Goal: Task Accomplishment & Management: Manage account settings

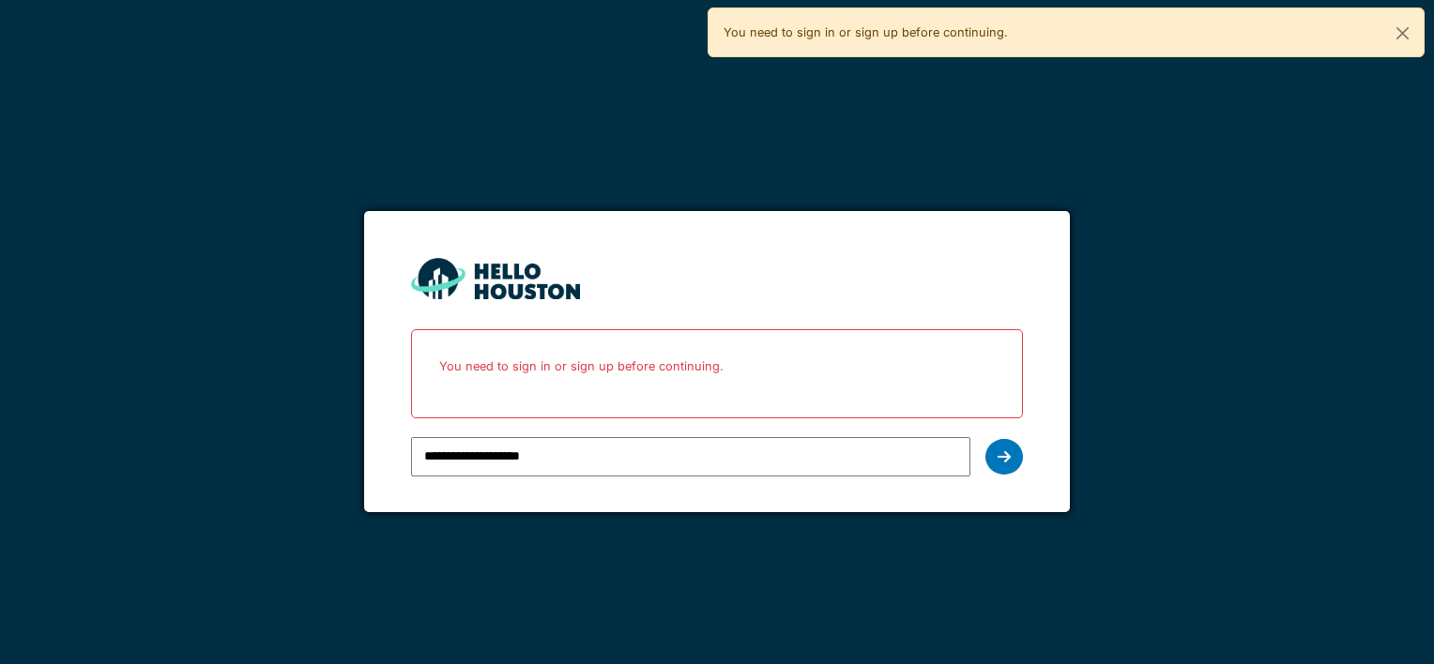
type input "**********"
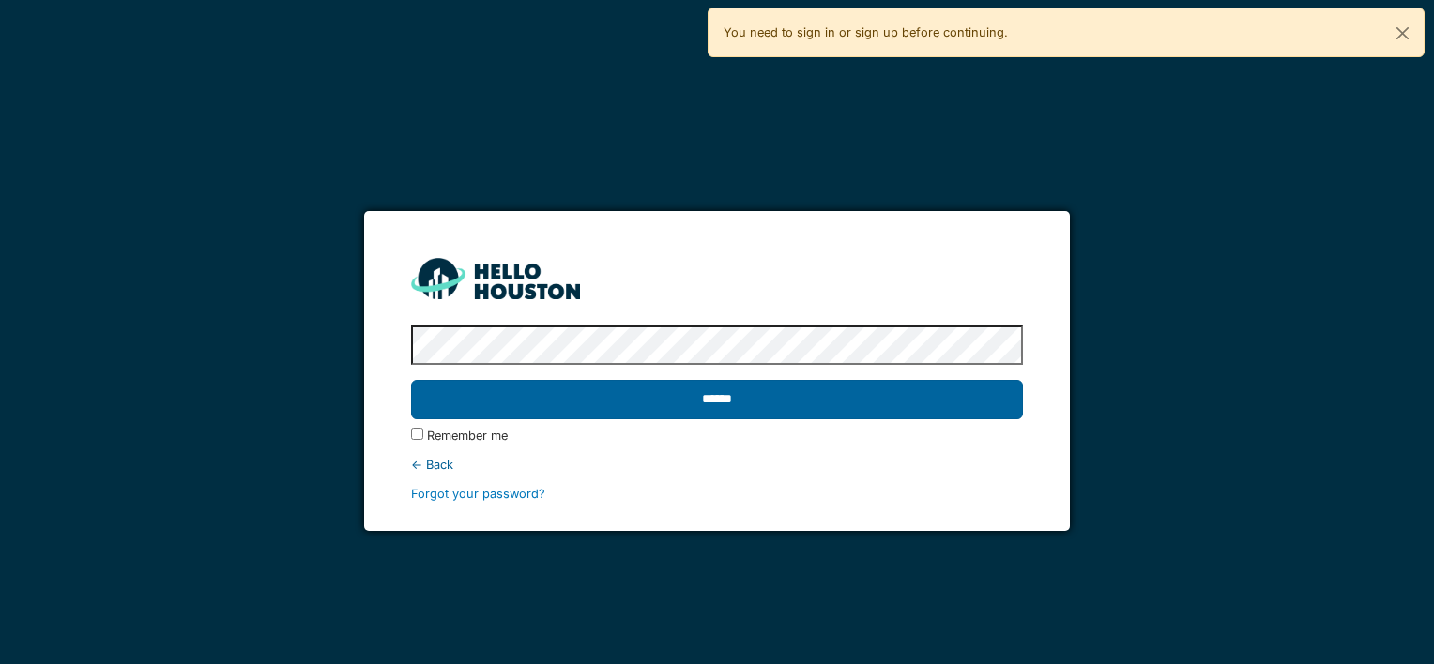
click at [632, 393] on input "******" at bounding box center [716, 399] width 611 height 39
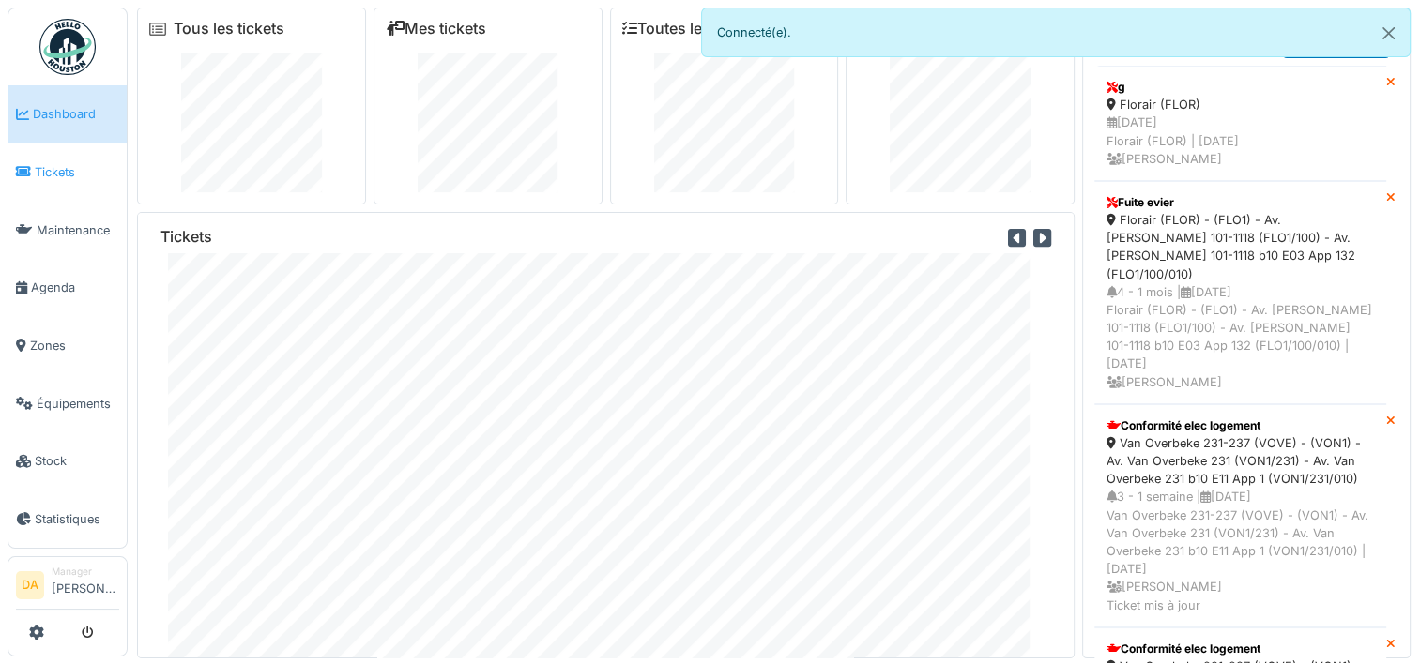
click at [39, 163] on span "Tickets" at bounding box center [77, 172] width 84 height 18
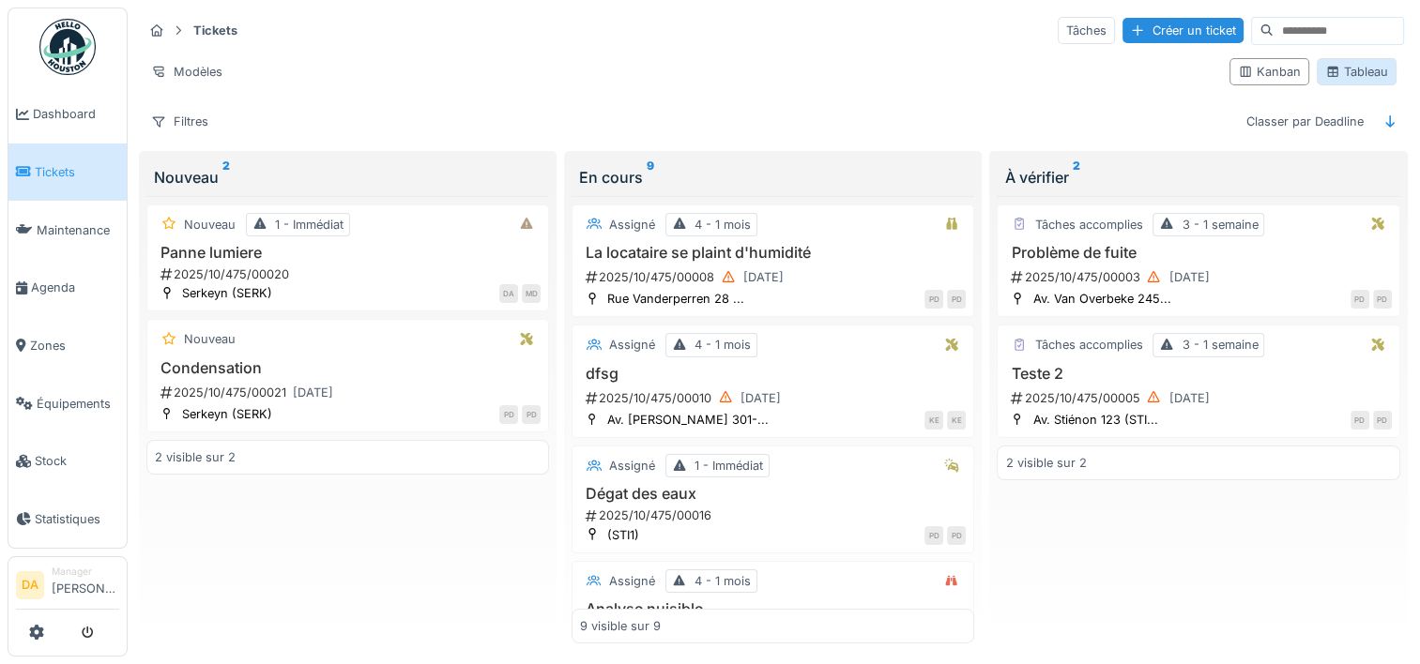
click at [1367, 71] on div "Tableau" at bounding box center [1356, 72] width 63 height 18
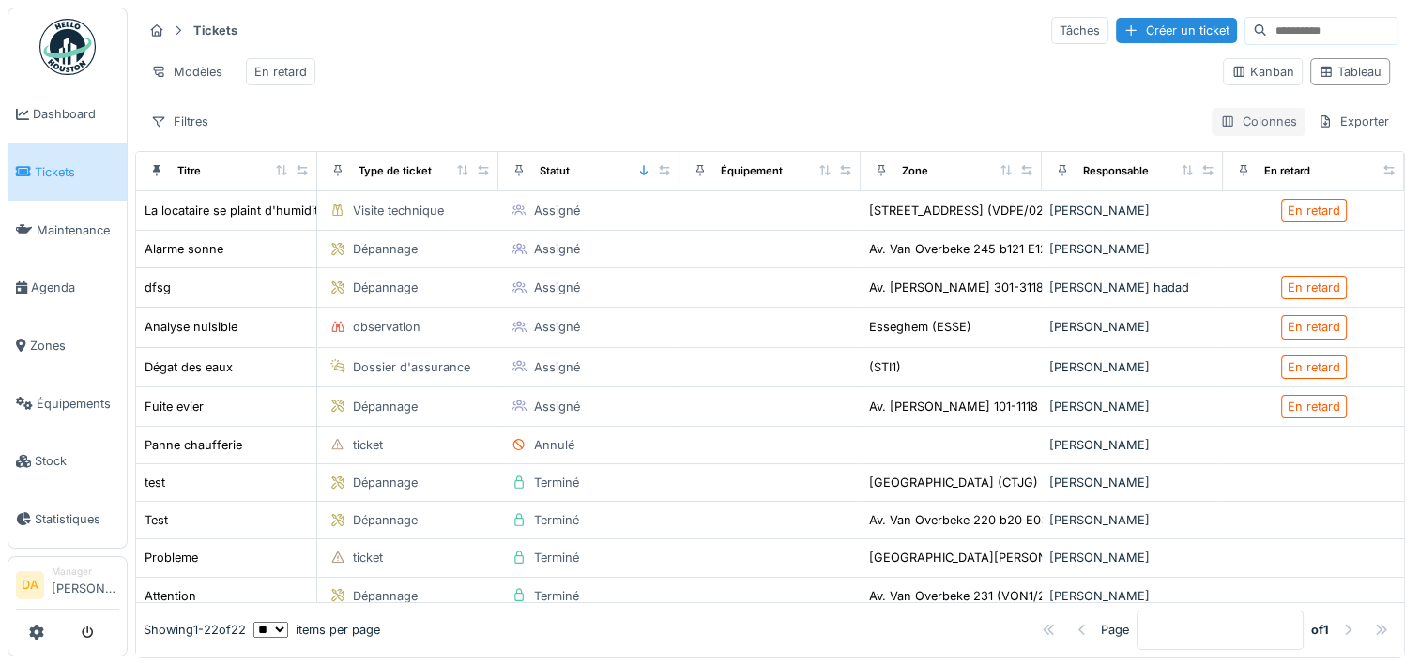
click at [1229, 135] on div "Colonnes" at bounding box center [1258, 121] width 94 height 27
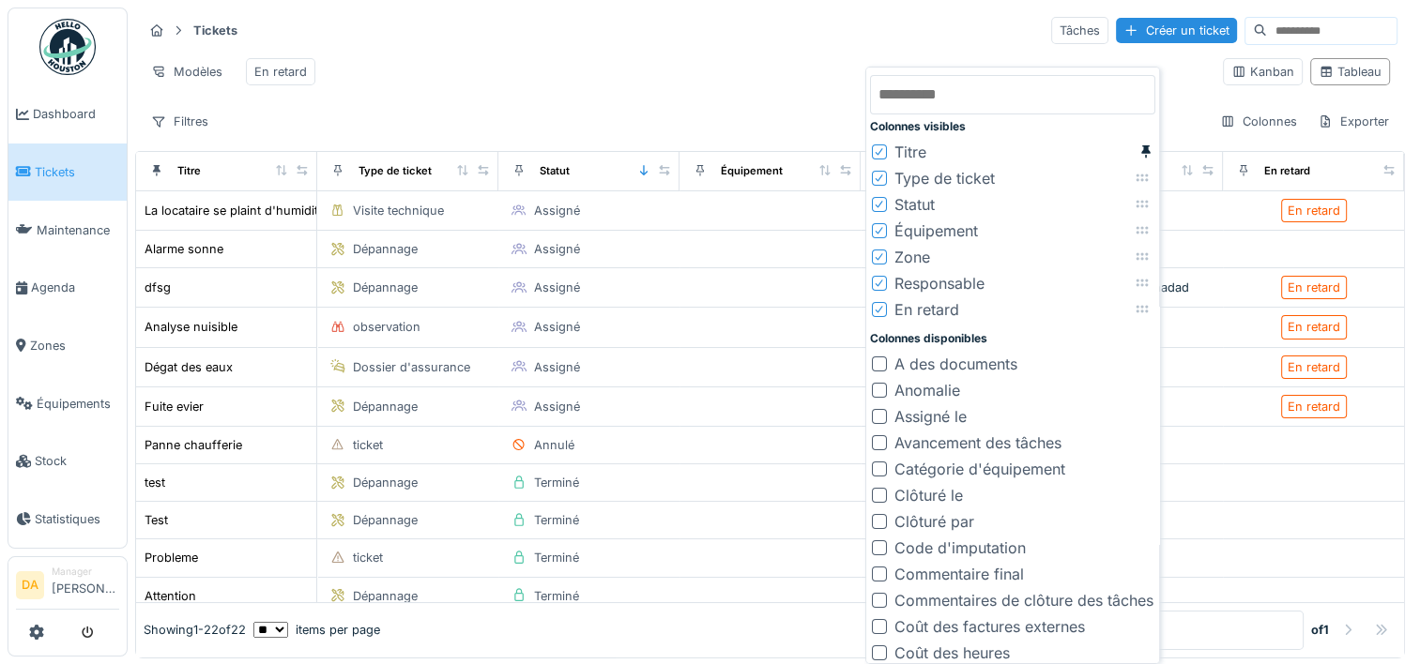
click at [706, 116] on div "Tickets Tâches Créer un ticket Modèles En retard Kanban Tableau Filtres Colonne…" at bounding box center [770, 76] width 1270 height 136
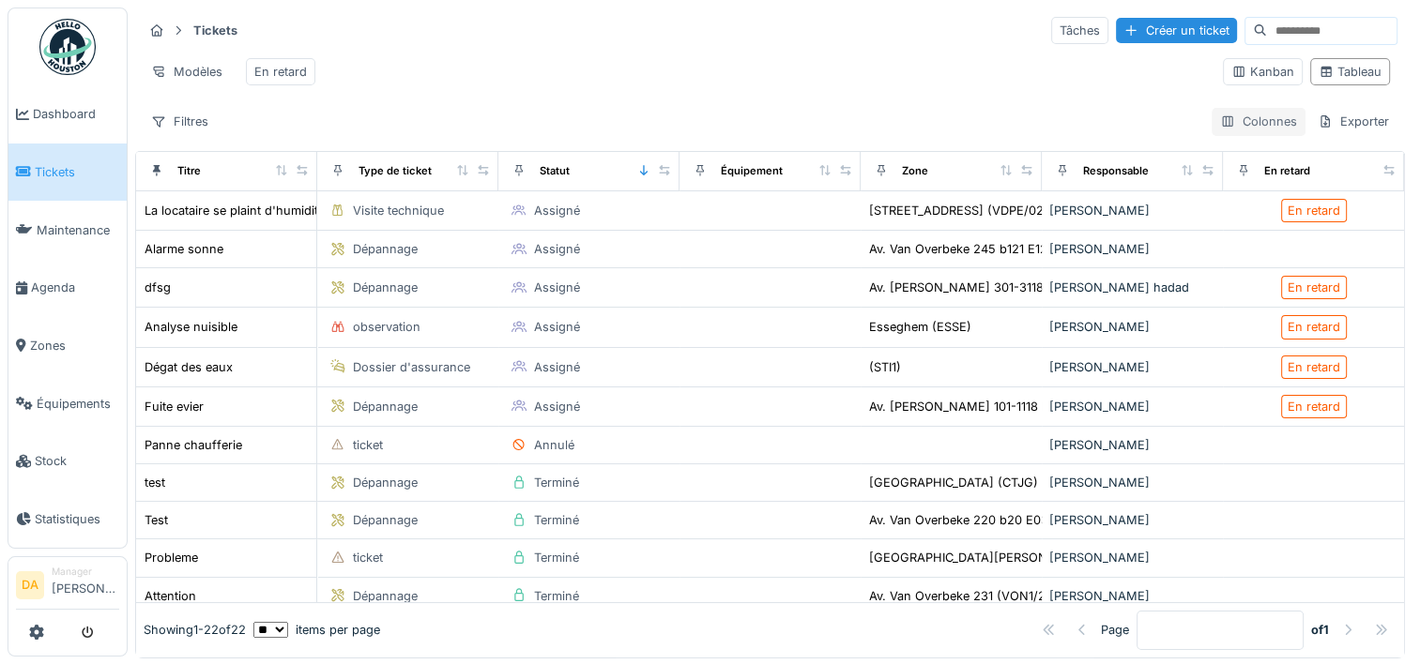
click at [1251, 131] on div "Colonnes" at bounding box center [1258, 121] width 94 height 27
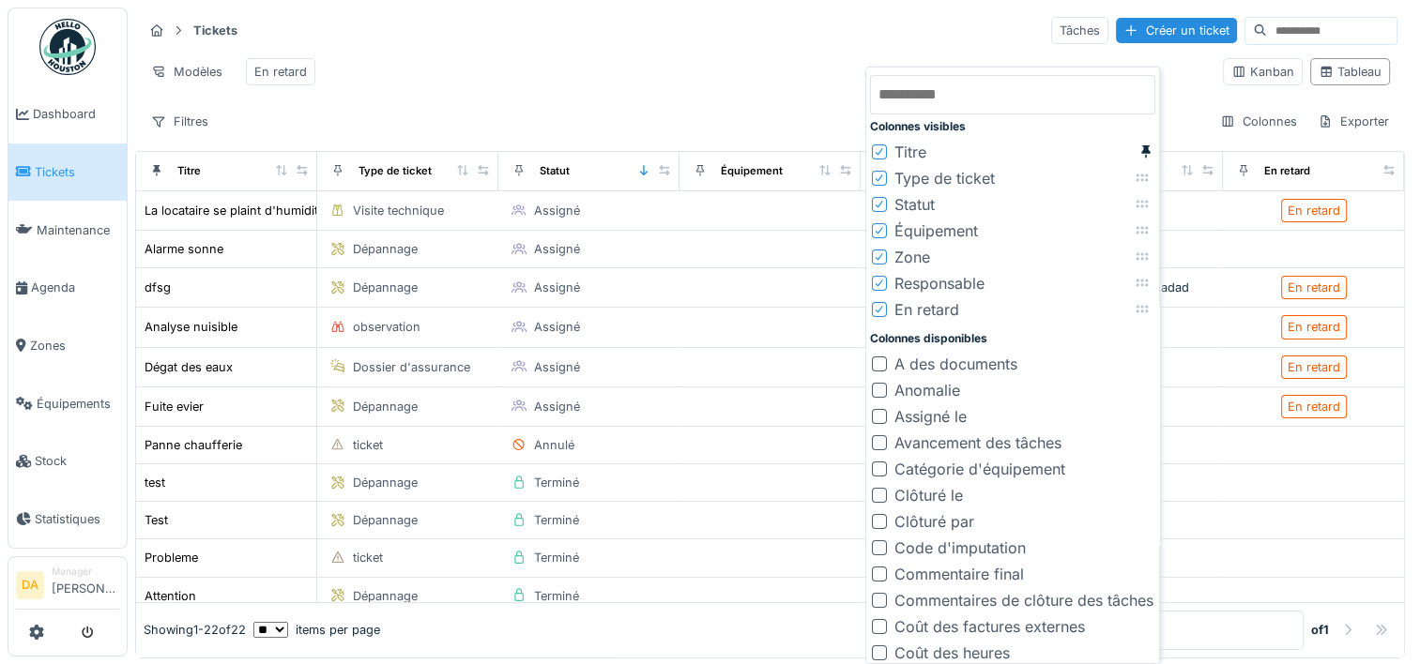
click at [878, 441] on div at bounding box center [879, 442] width 15 height 15
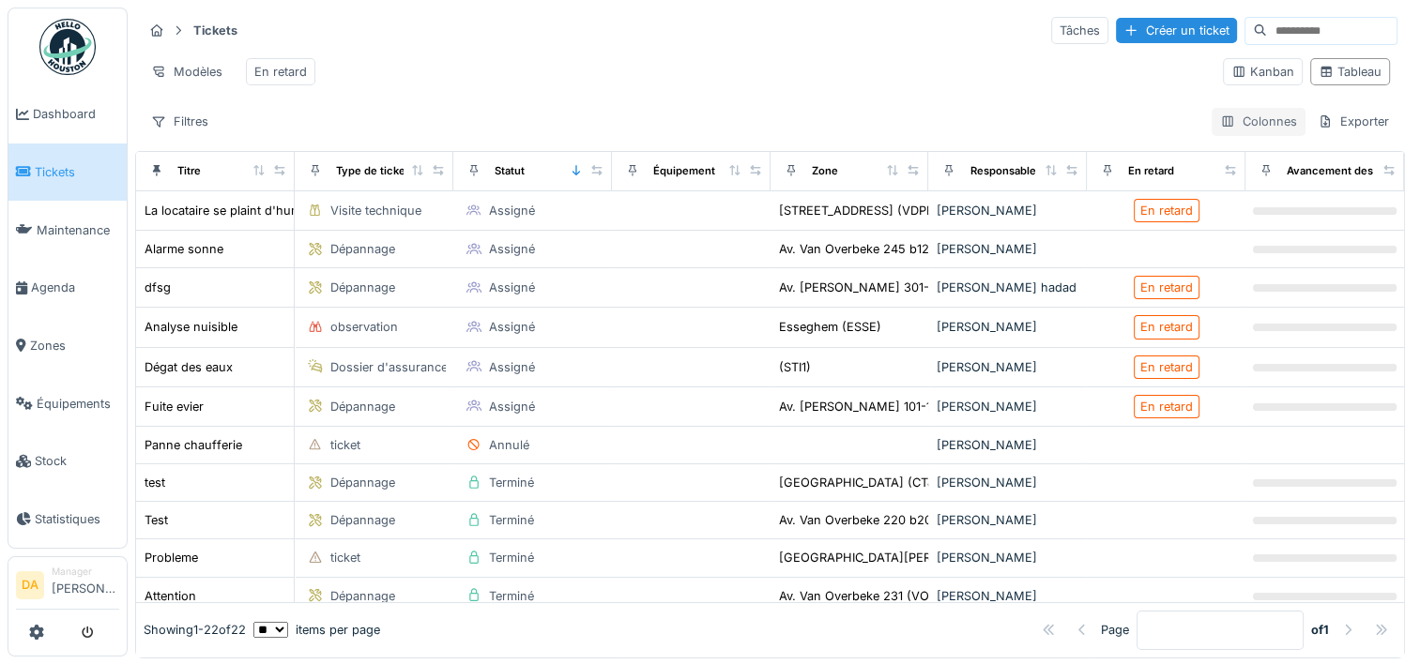
click at [1256, 132] on div "Colonnes" at bounding box center [1258, 121] width 94 height 27
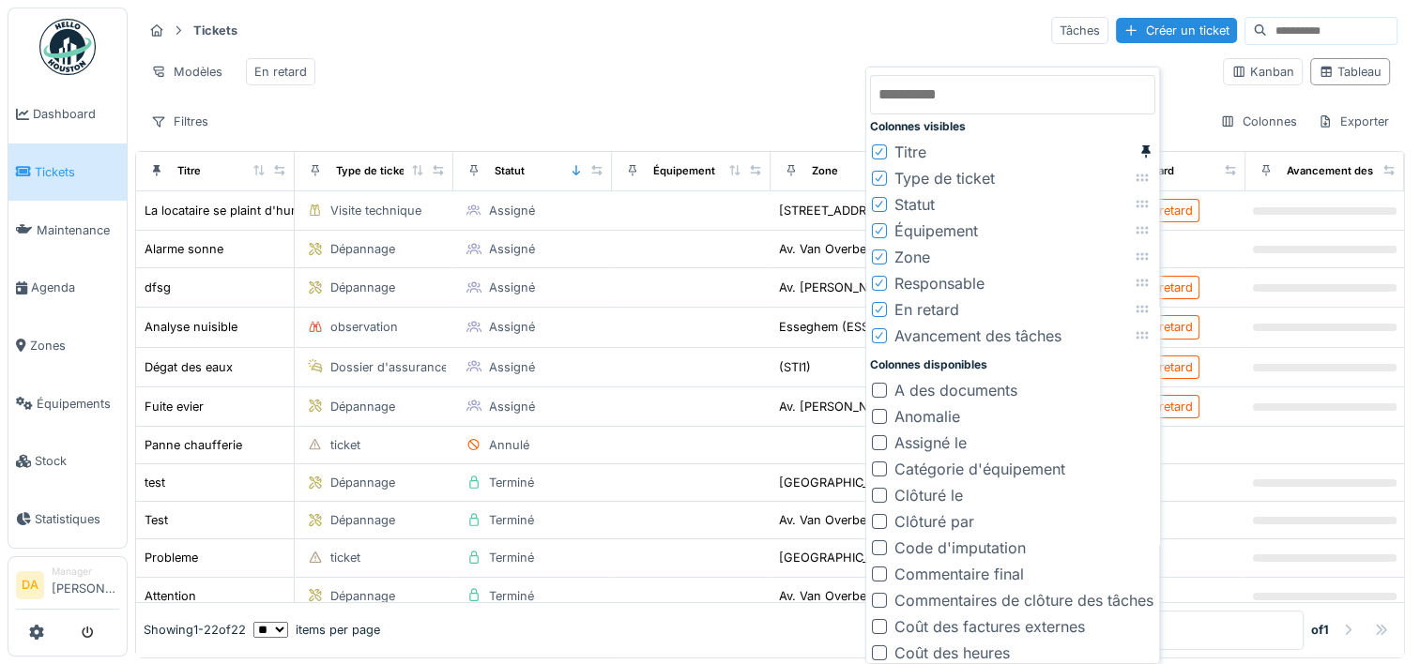
click at [951, 340] on div "Avancement des tâches" at bounding box center [977, 336] width 167 height 23
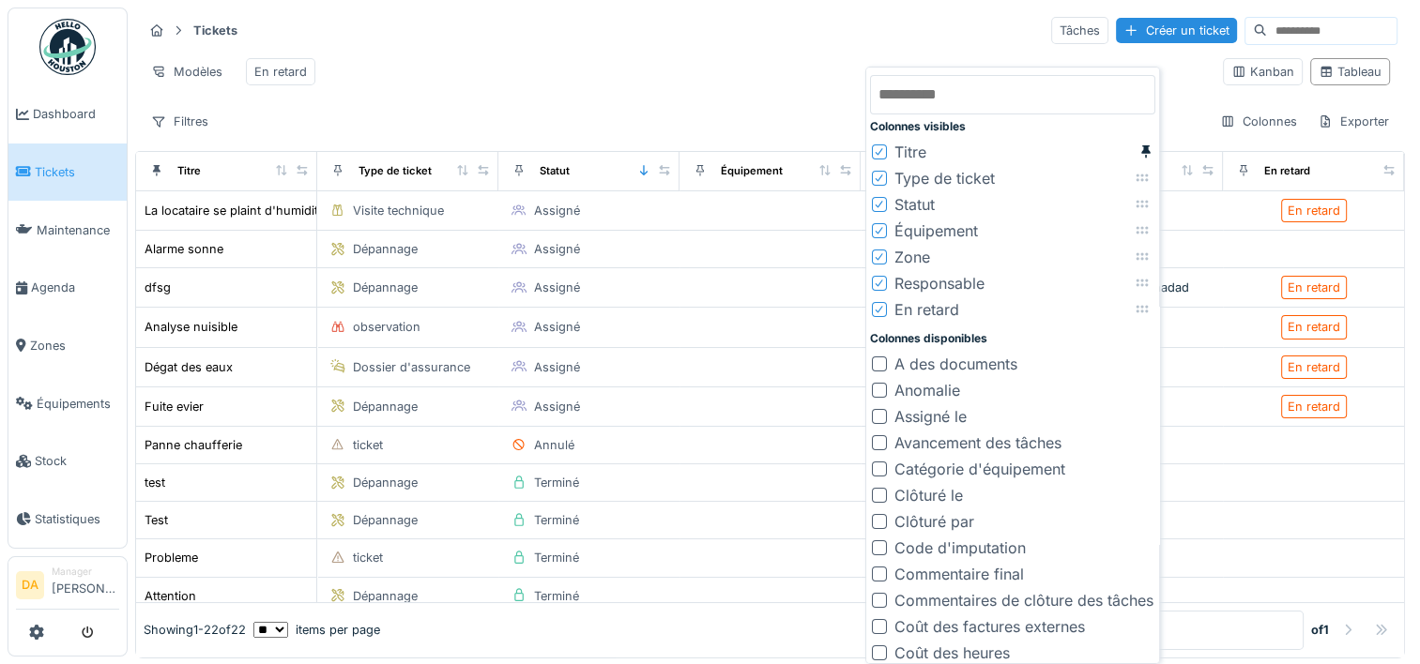
click at [669, 83] on div "Modèles En retard" at bounding box center [675, 72] width 1065 height 42
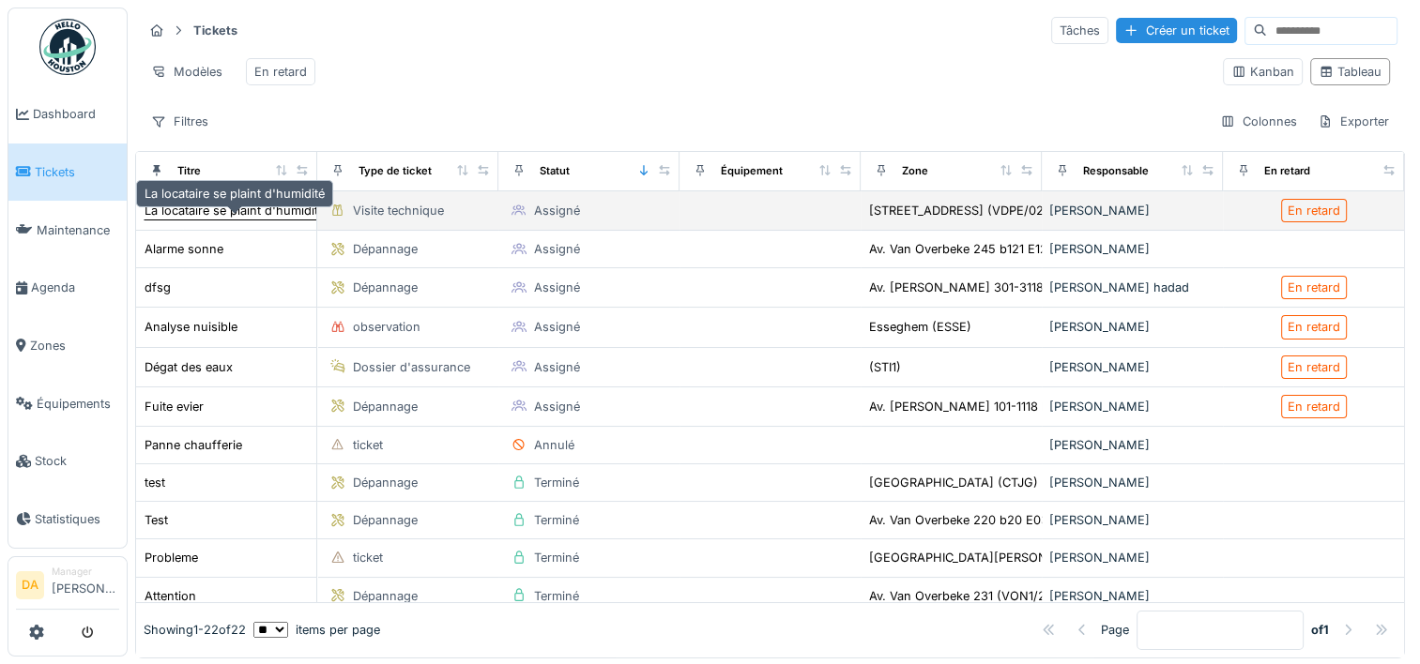
click at [240, 220] on div "La locataire se plaint d'humidité" at bounding box center [235, 211] width 180 height 18
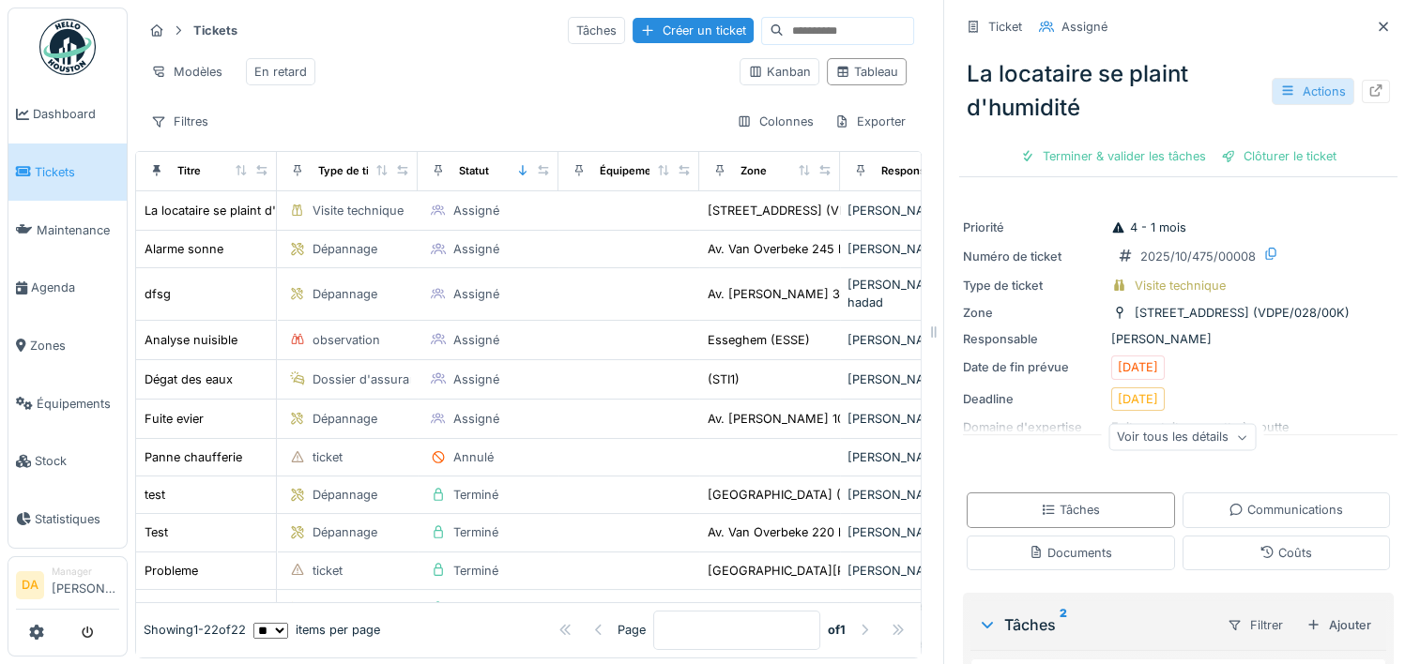
click at [1295, 95] on div "Actions" at bounding box center [1312, 91] width 83 height 27
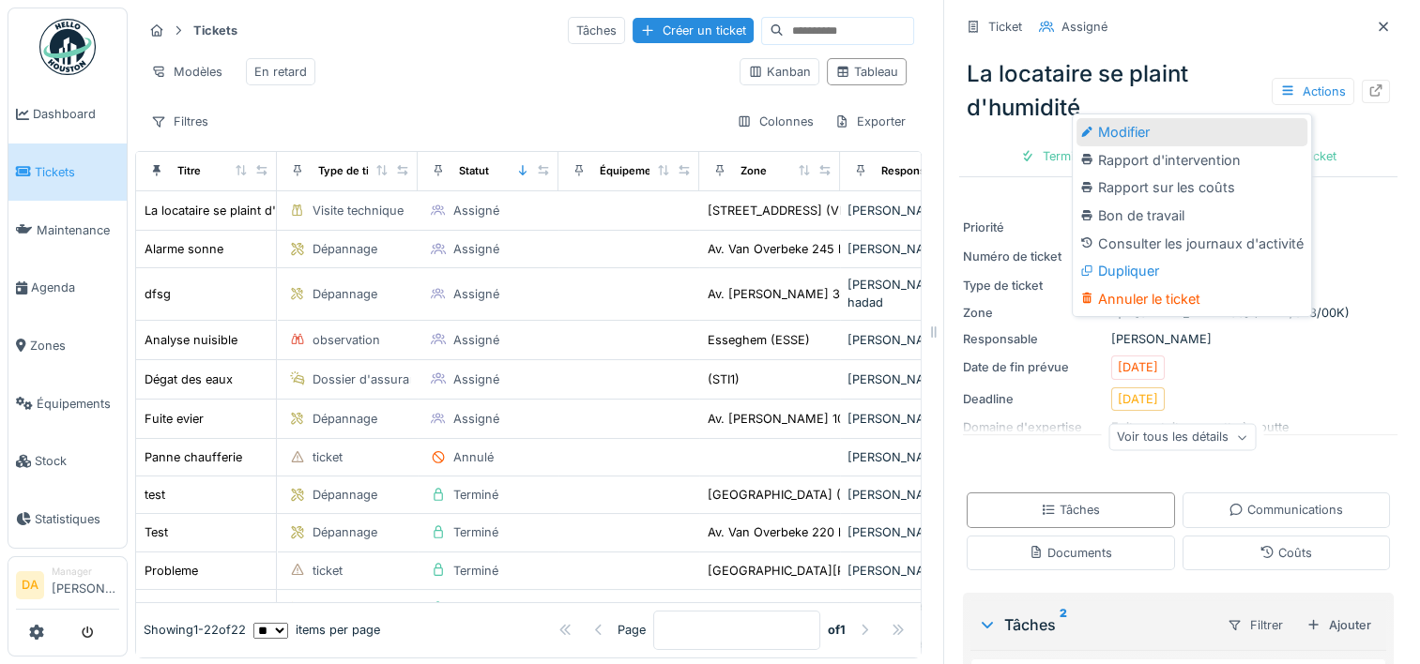
click at [1109, 124] on div "Modifier" at bounding box center [1191, 132] width 231 height 28
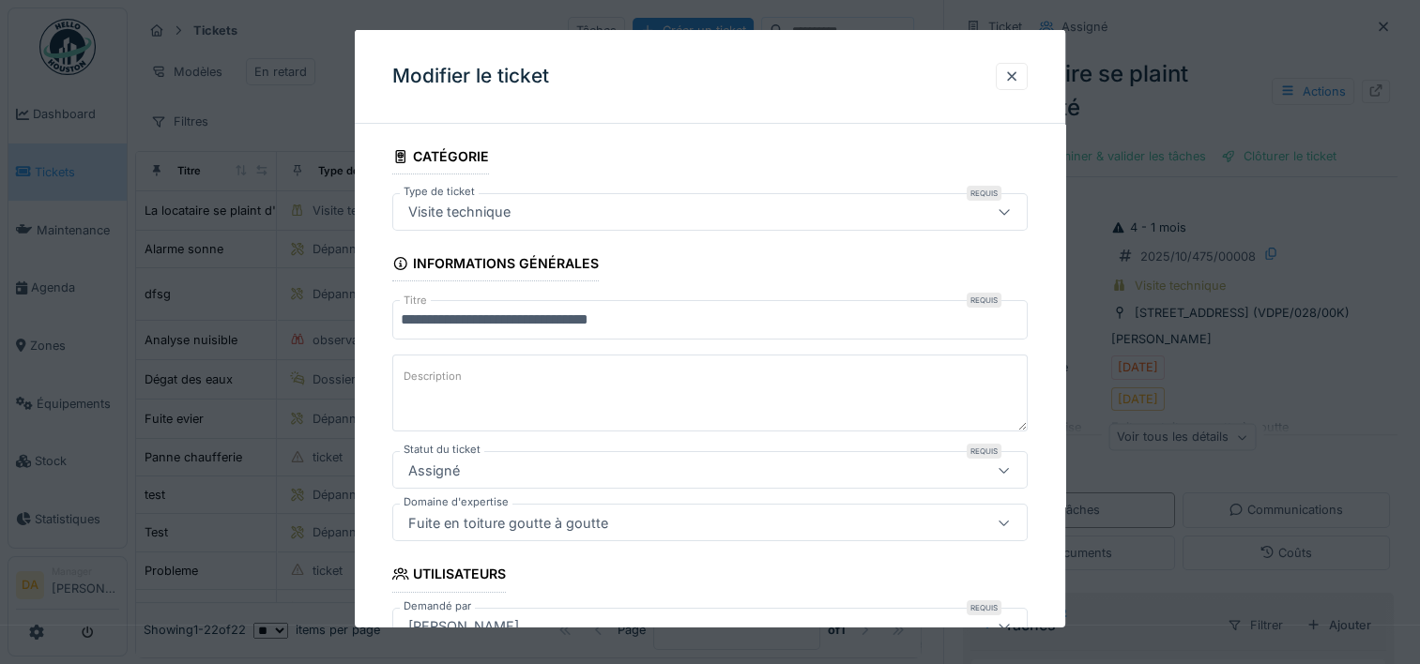
click at [642, 208] on div "Visite technique" at bounding box center [671, 212] width 541 height 21
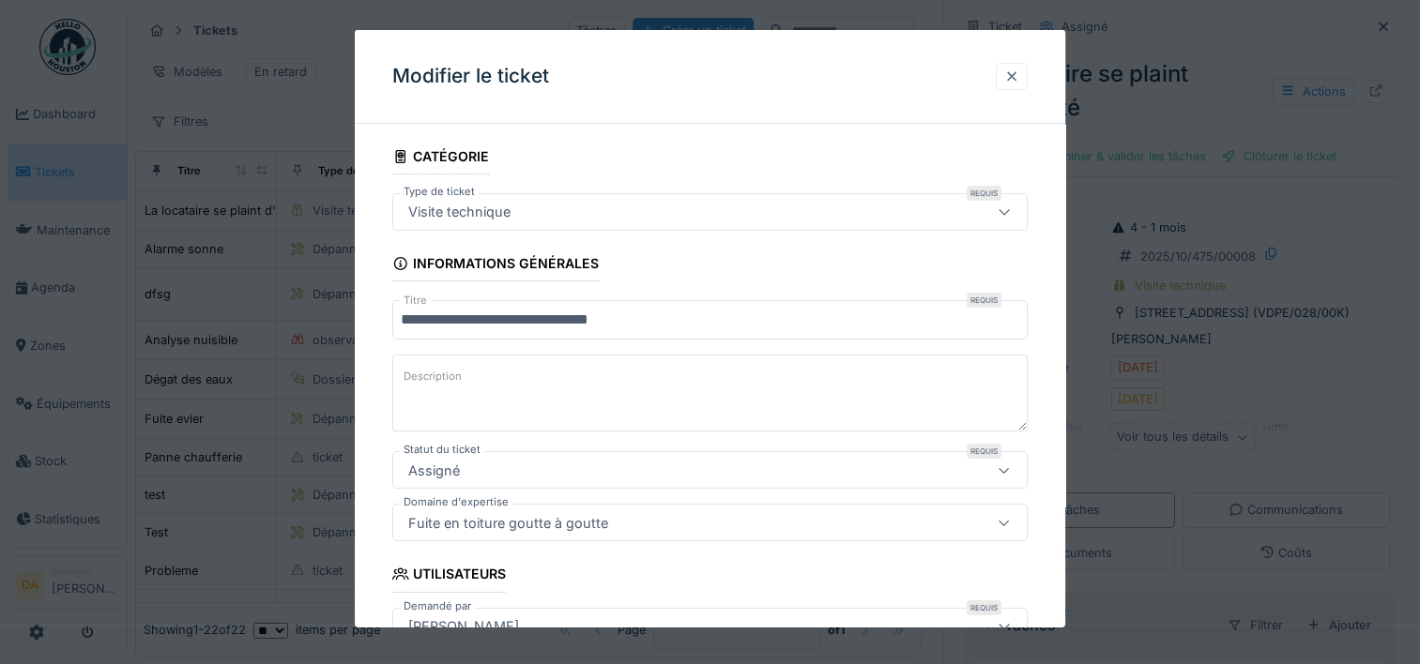
click at [1012, 74] on div at bounding box center [1011, 77] width 15 height 18
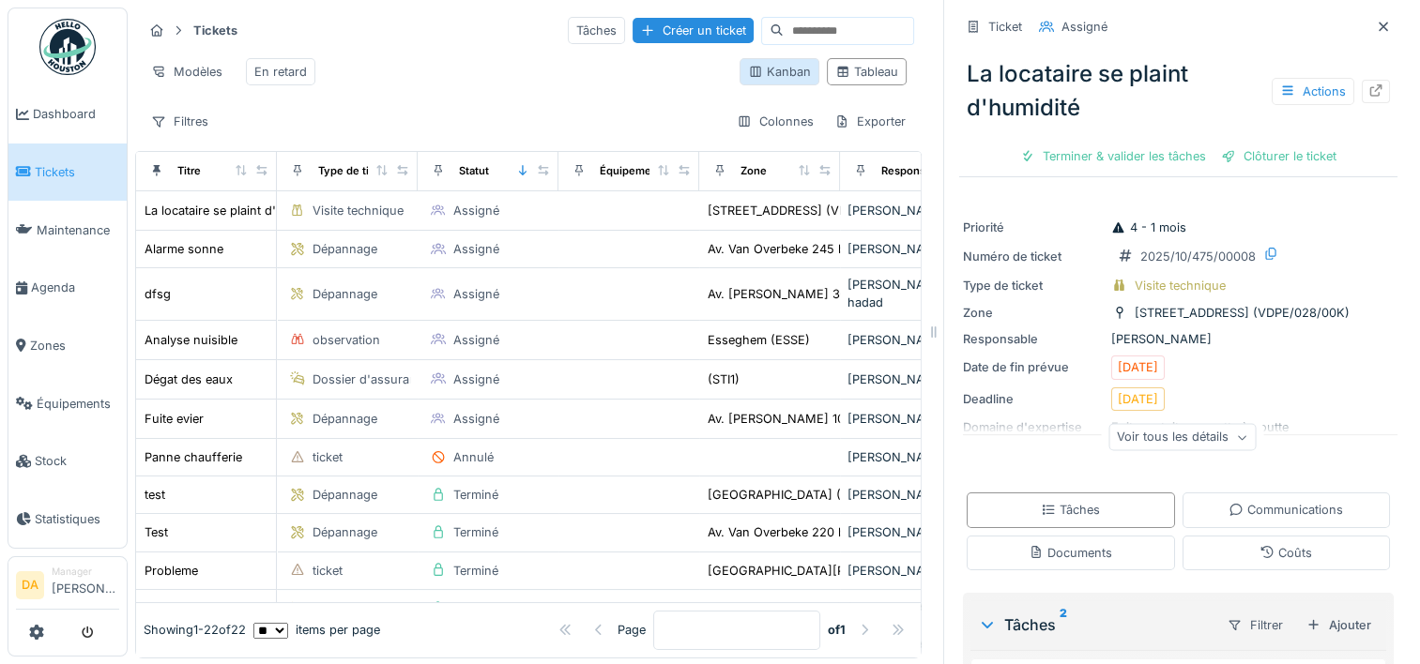
click at [772, 75] on div "Kanban" at bounding box center [779, 72] width 63 height 18
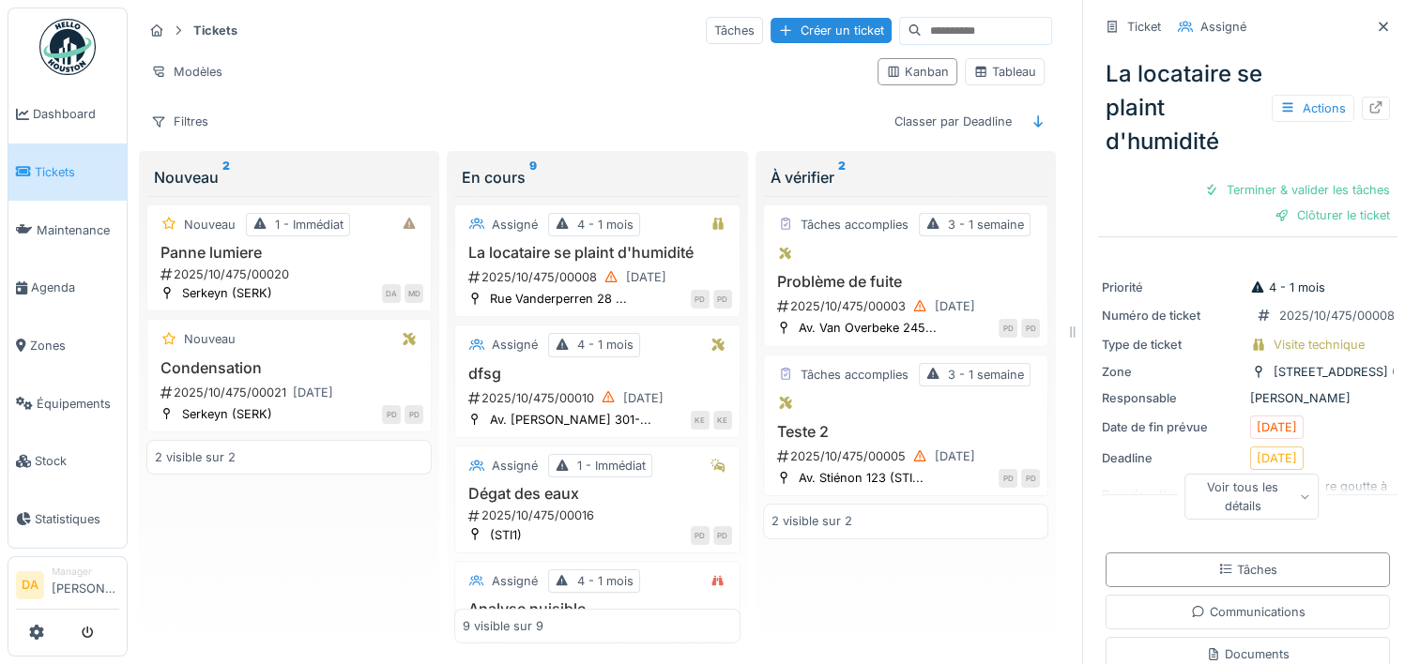
drag, startPoint x: 925, startPoint y: 304, endPoint x: 1224, endPoint y: 306, distance: 298.4
click at [1224, 306] on div "Tickets Tâches Créer un ticket Modèles Kanban Tableau Filtres Classer par Deadl…" at bounding box center [774, 333] width 1292 height 666
click at [1306, 109] on div "Actions" at bounding box center [1312, 108] width 83 height 27
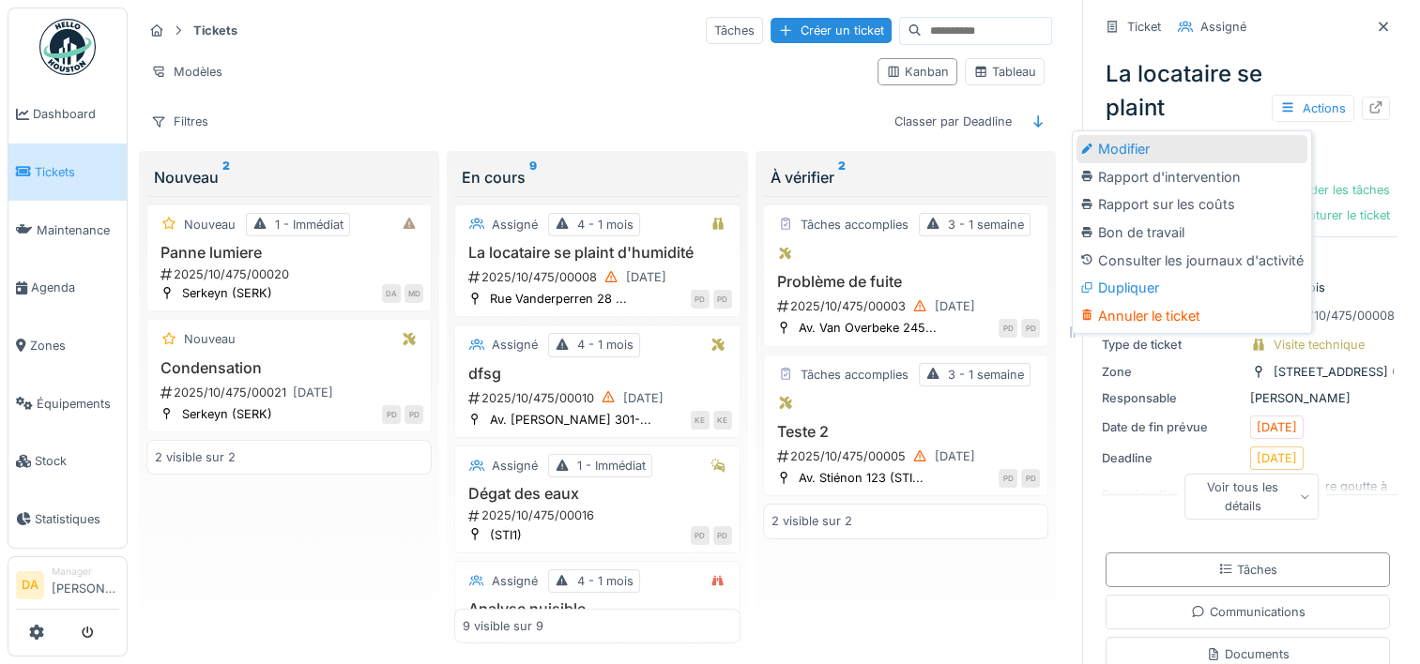
click at [1148, 146] on div "Modifier" at bounding box center [1191, 149] width 231 height 28
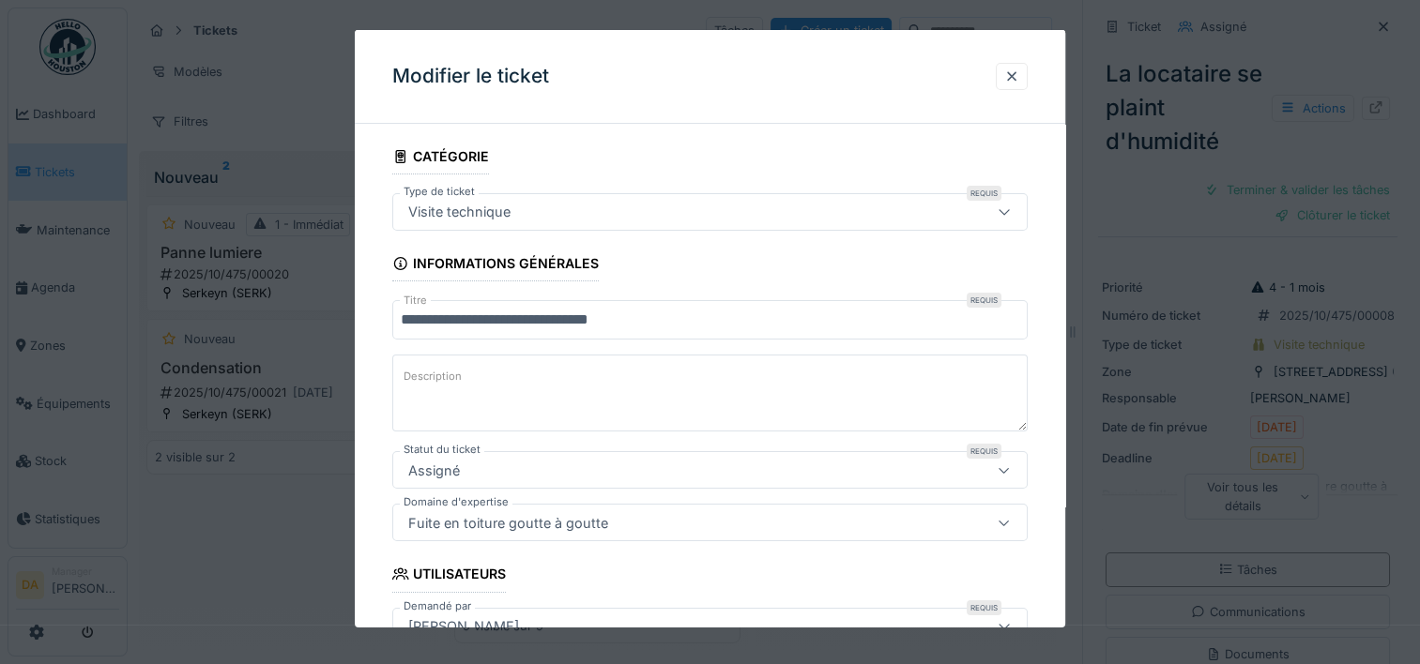
click at [477, 209] on div "Visite technique" at bounding box center [459, 212] width 117 height 21
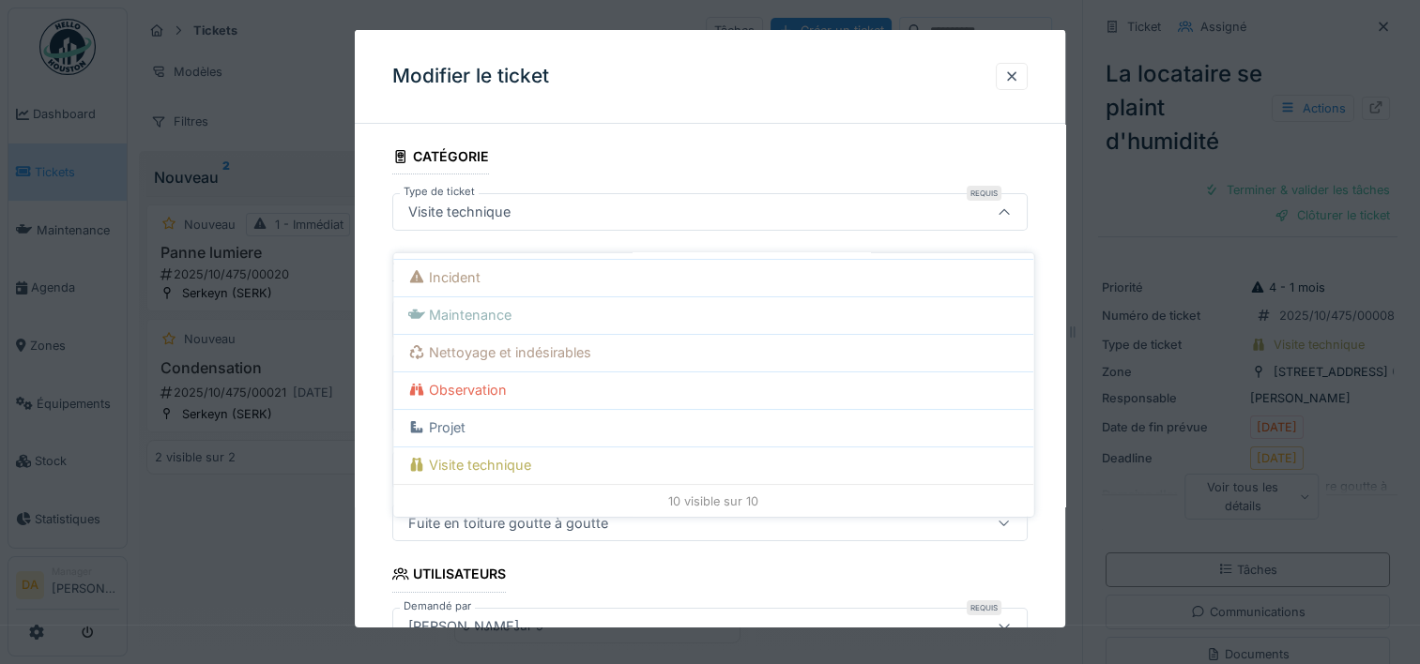
scroll to position [15, 0]
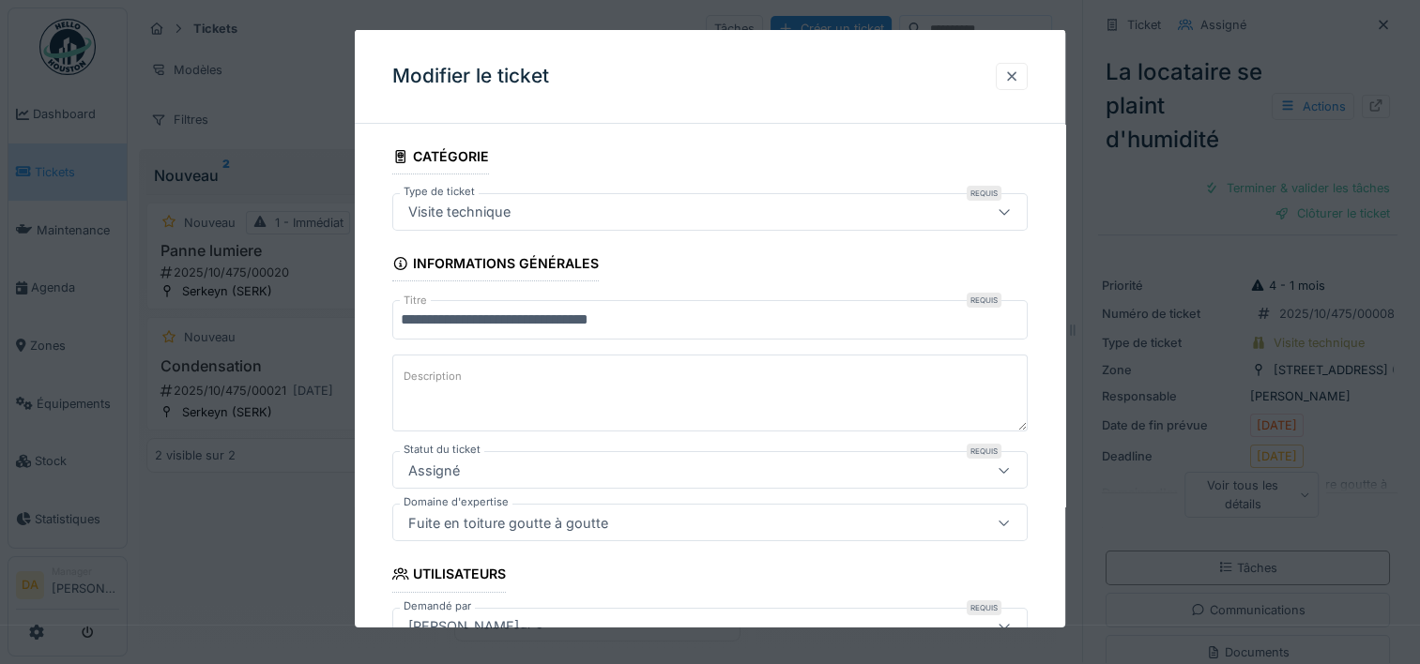
click at [1022, 64] on div at bounding box center [1012, 76] width 32 height 27
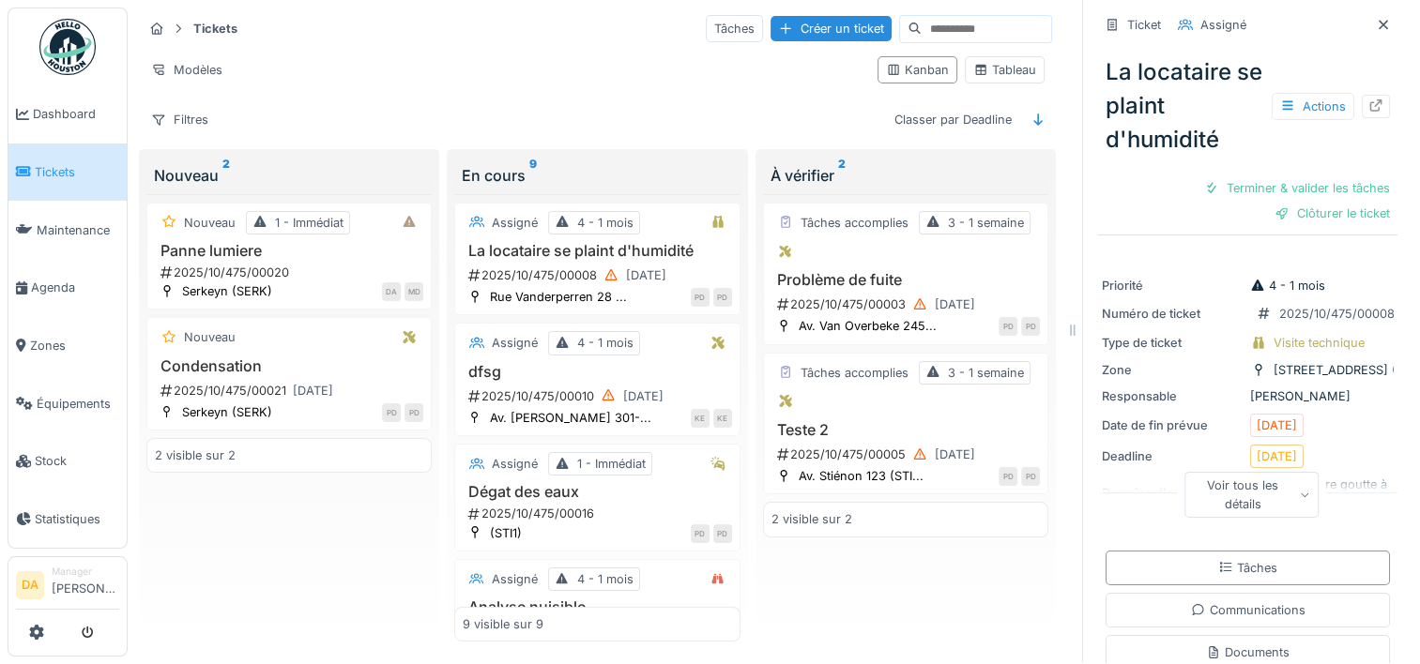
click at [289, 509] on div "Nouveau 1 - Immédiat Panne lumiere 2025/10/475/00020 Serkeyn (SERK) DA MD Nouve…" at bounding box center [288, 418] width 285 height 448
